Goal: Navigation & Orientation: Go to known website

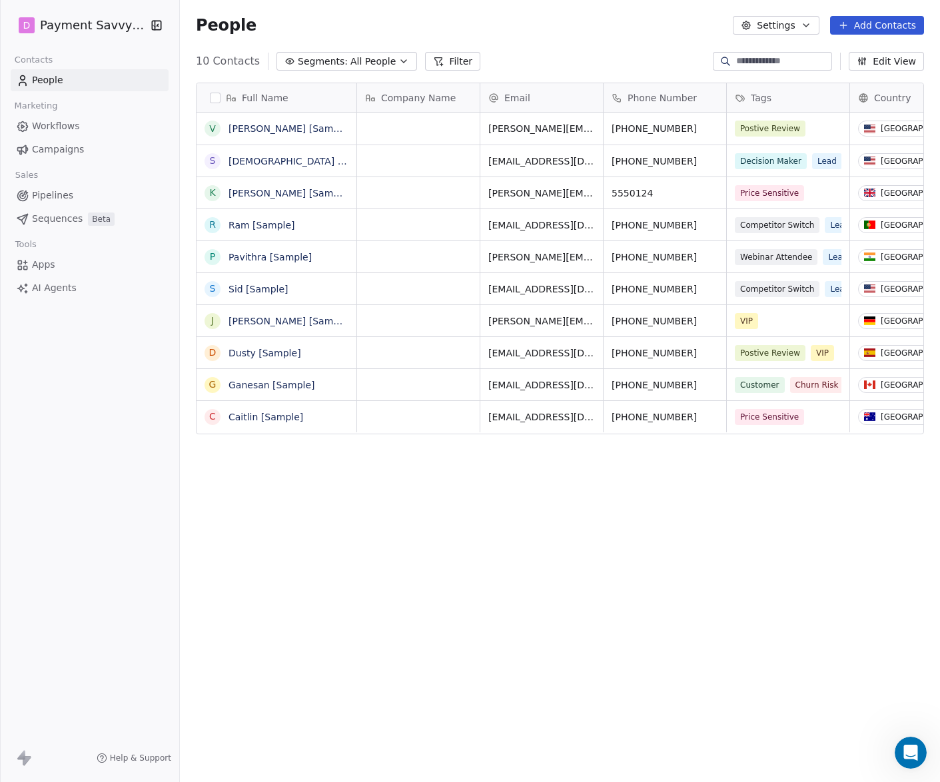
scroll to position [688, 760]
